Goal: Task Accomplishment & Management: Manage account settings

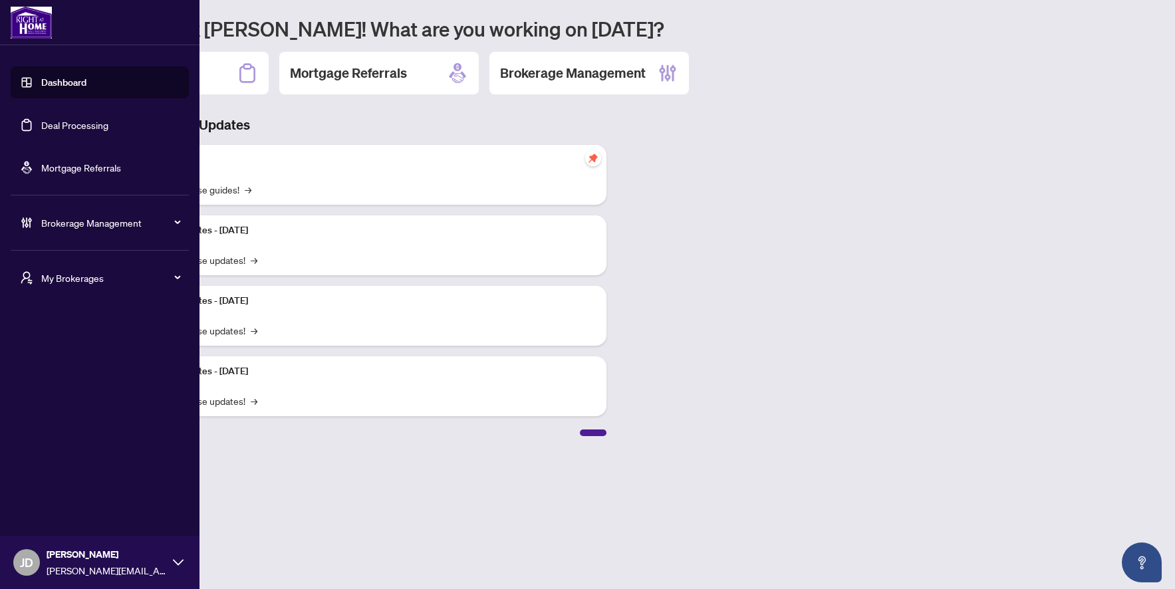
click at [56, 226] on span "Brokerage Management" at bounding box center [110, 223] width 138 height 15
click at [100, 357] on link "Dashboard Settings" at bounding box center [69, 359] width 82 height 12
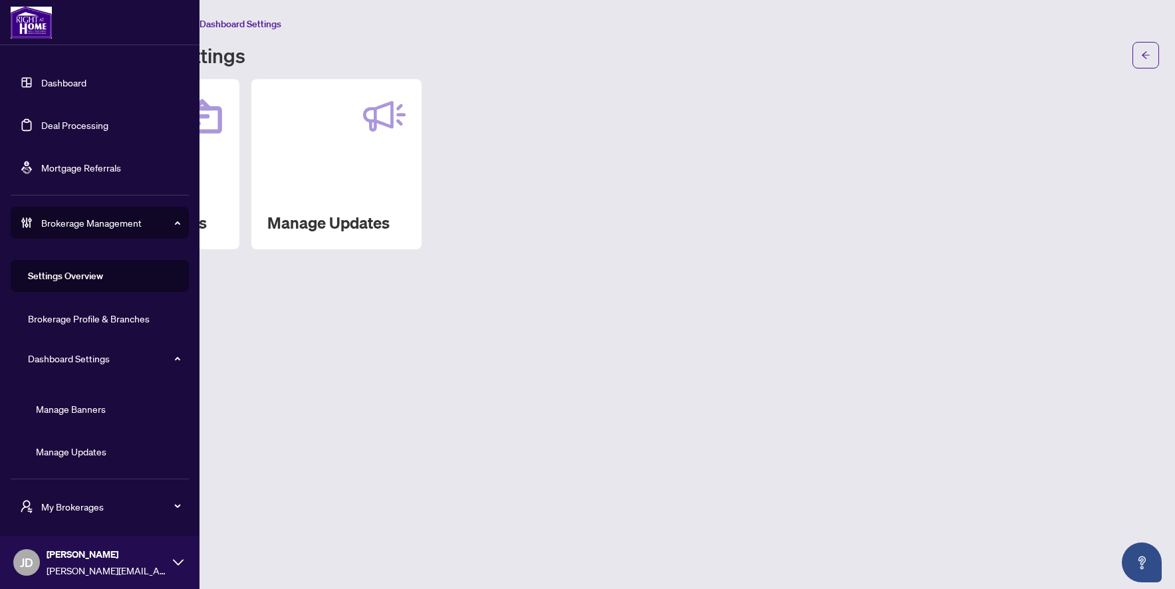
click at [100, 357] on link "Dashboard Settings" at bounding box center [69, 359] width 82 height 12
